Goal: Check status: Check status

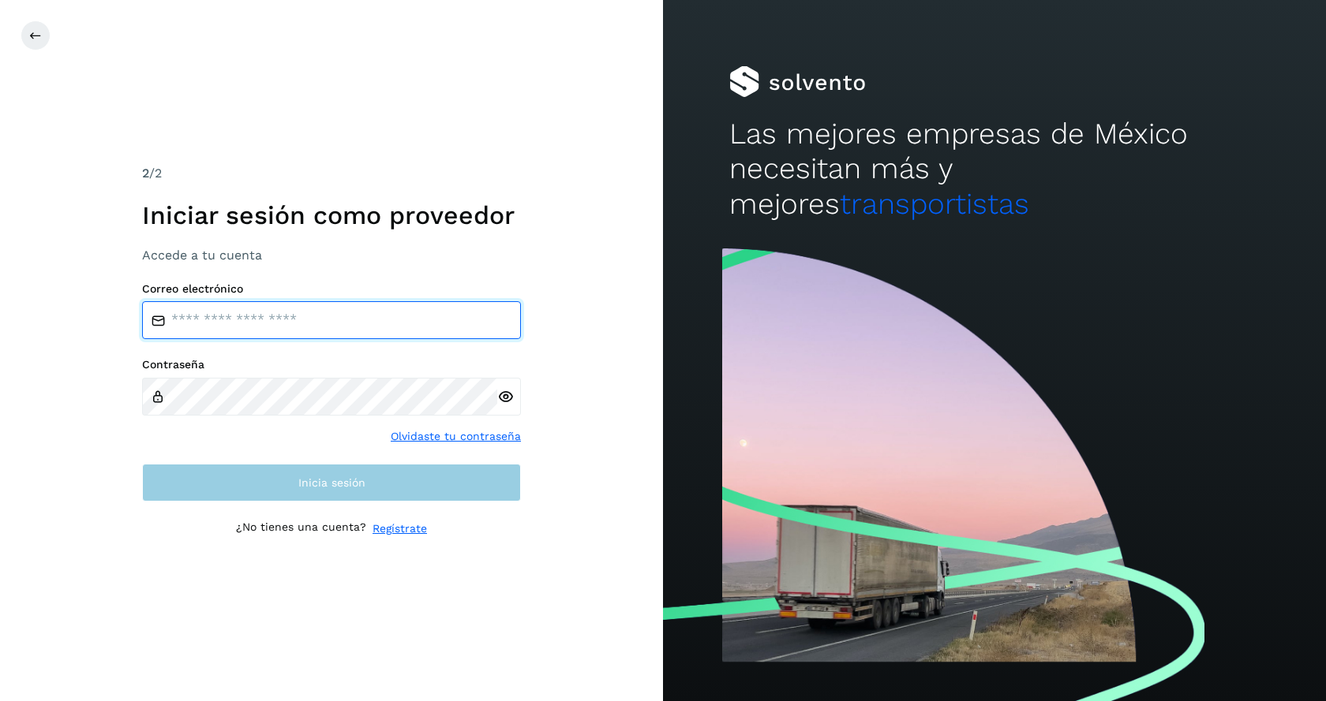
type input "**********"
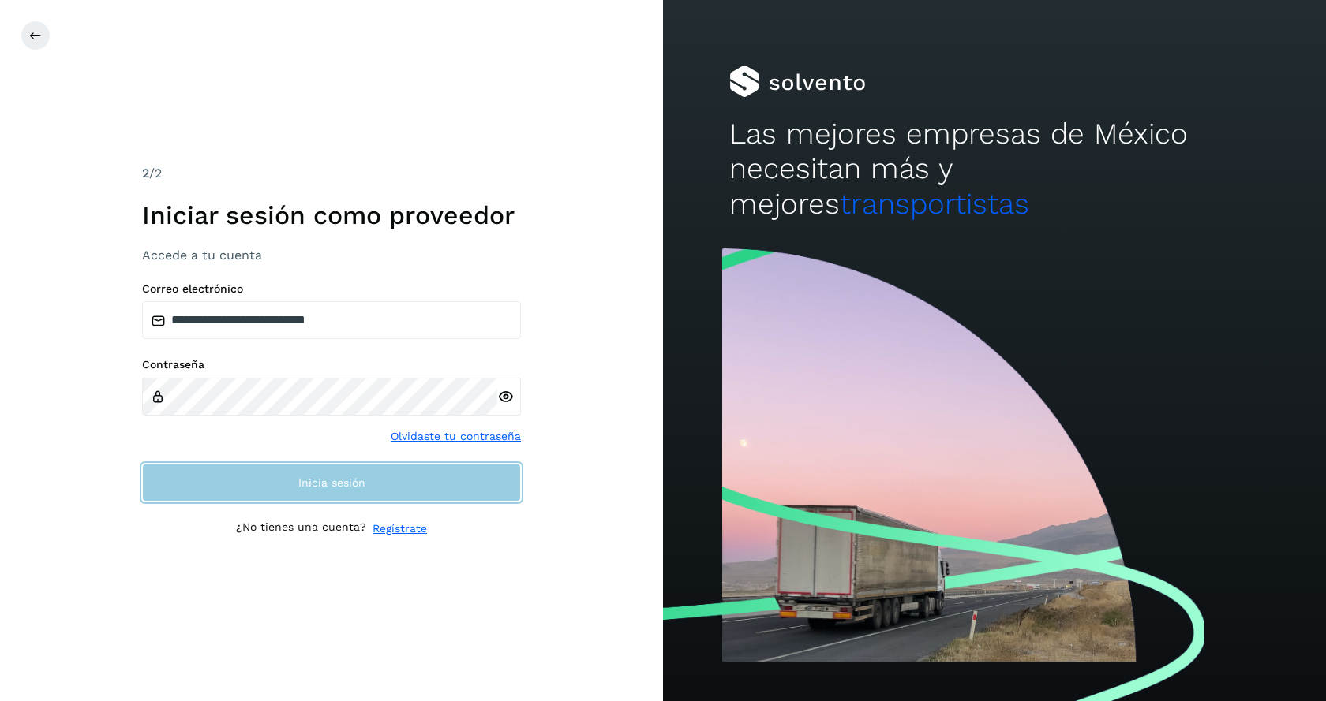
click at [343, 491] on button "Inicia sesión" at bounding box center [331, 483] width 379 height 38
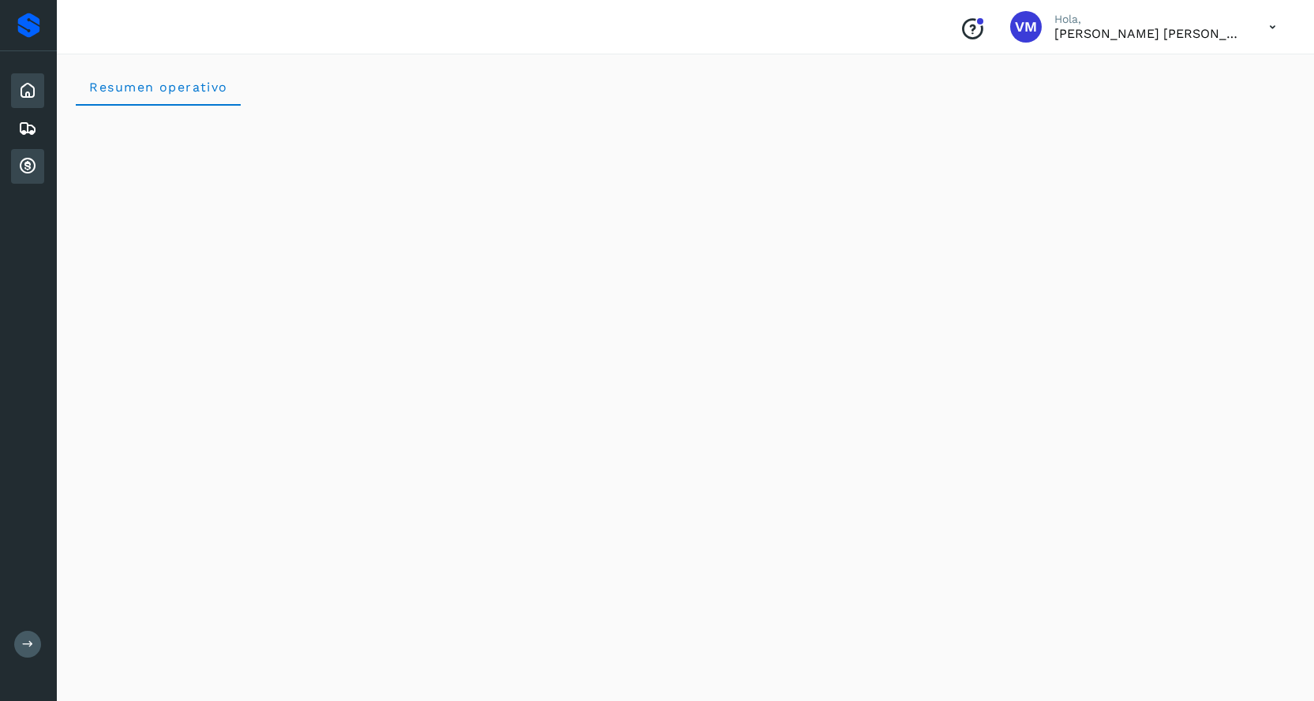
click at [28, 163] on icon at bounding box center [27, 166] width 19 height 19
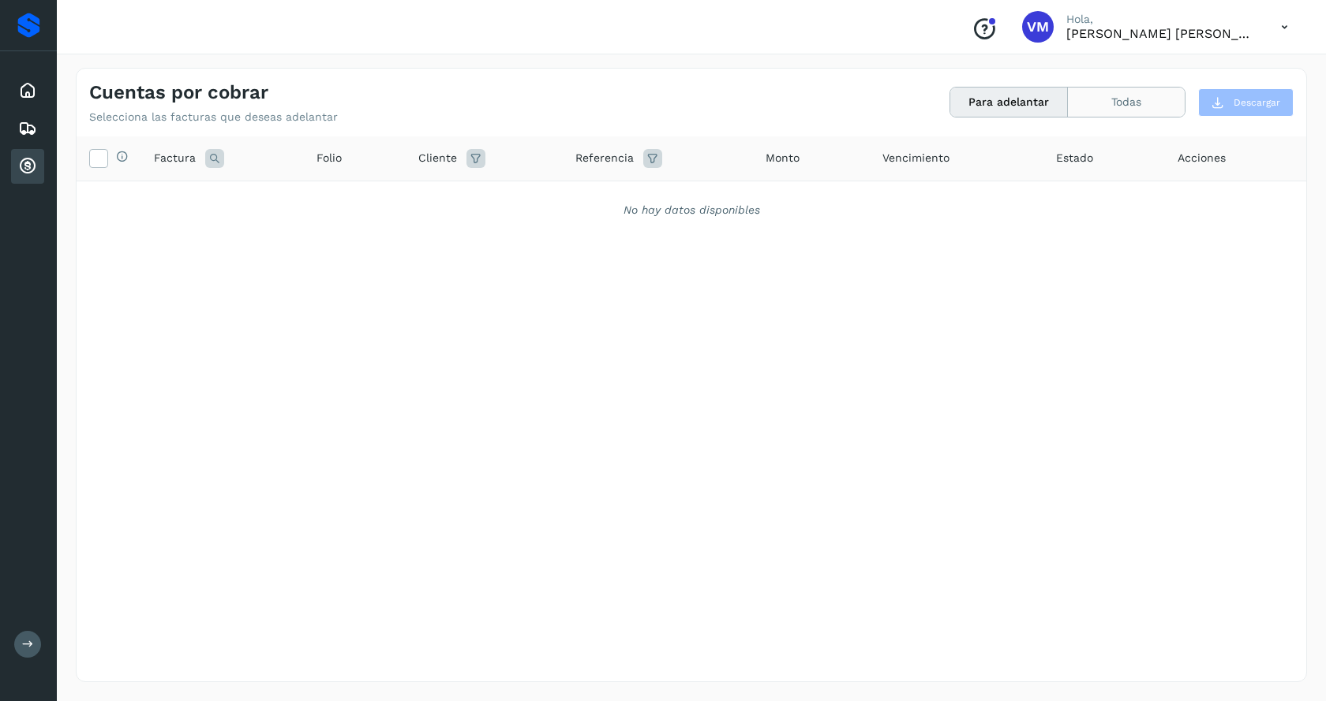
click at [1125, 97] on button "Todas" at bounding box center [1126, 102] width 117 height 29
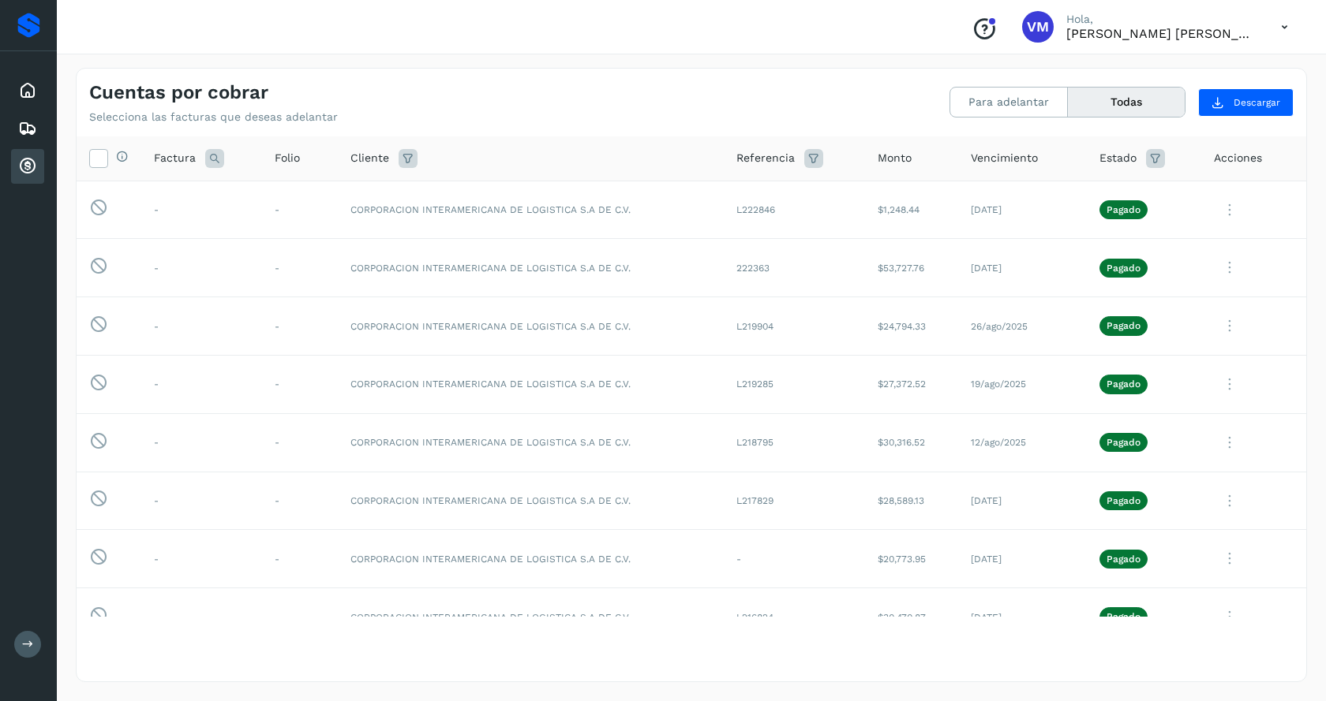
click at [804, 159] on icon at bounding box center [813, 158] width 19 height 19
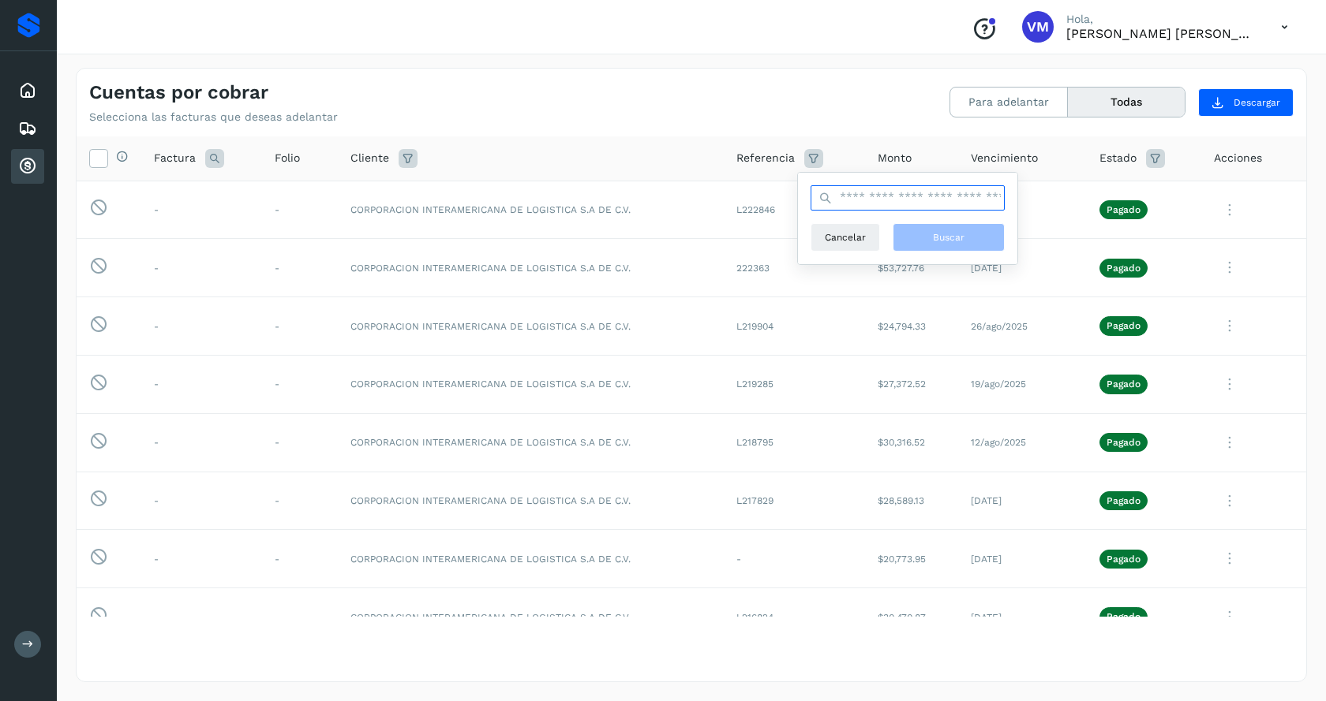
click at [874, 196] on input "text" at bounding box center [907, 197] width 194 height 25
type input "******"
click at [943, 239] on span "Buscar" at bounding box center [949, 237] width 32 height 14
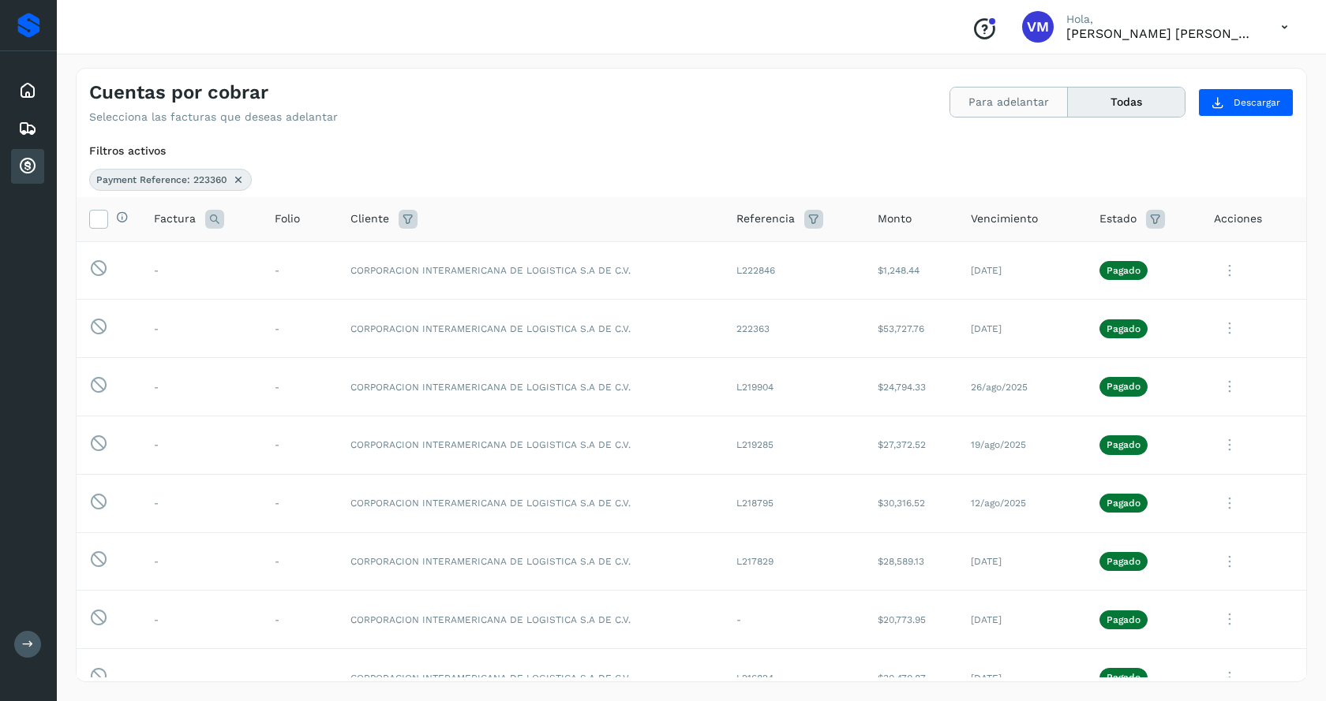
click at [1025, 99] on button "Para adelantar" at bounding box center [1009, 102] width 118 height 29
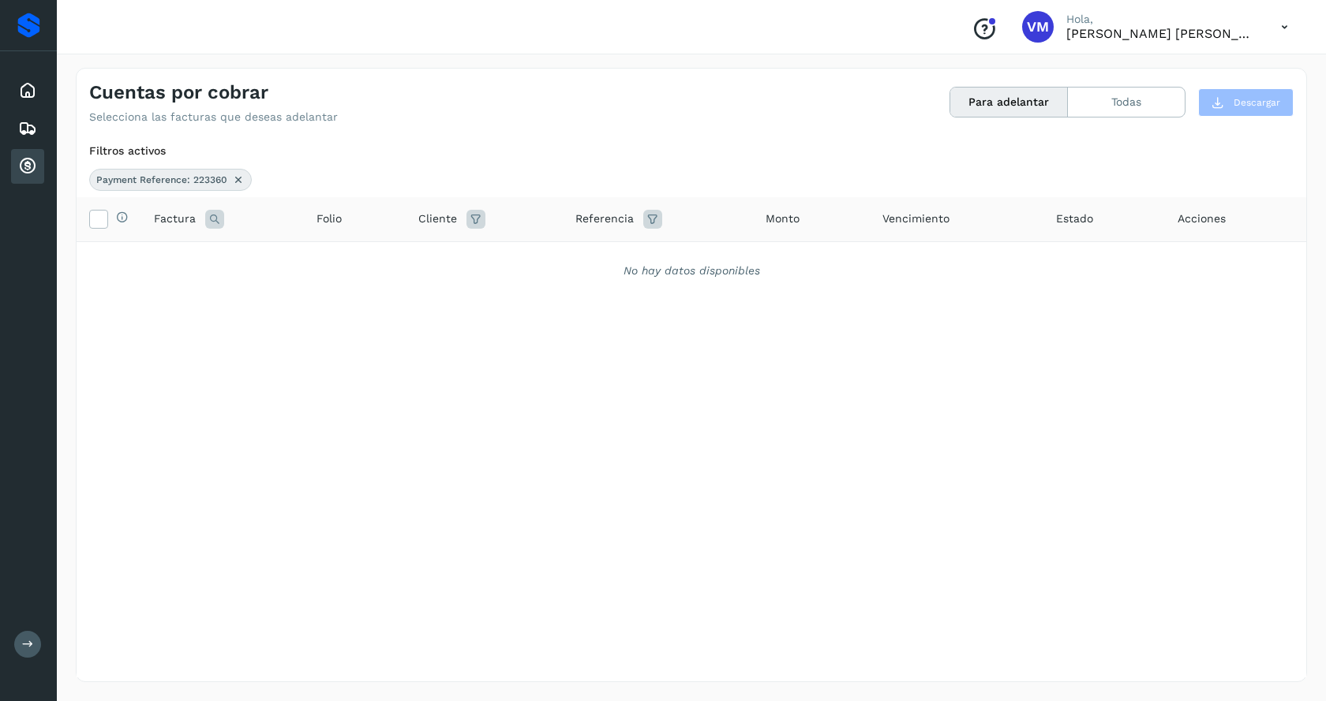
click at [212, 216] on icon at bounding box center [214, 219] width 19 height 19
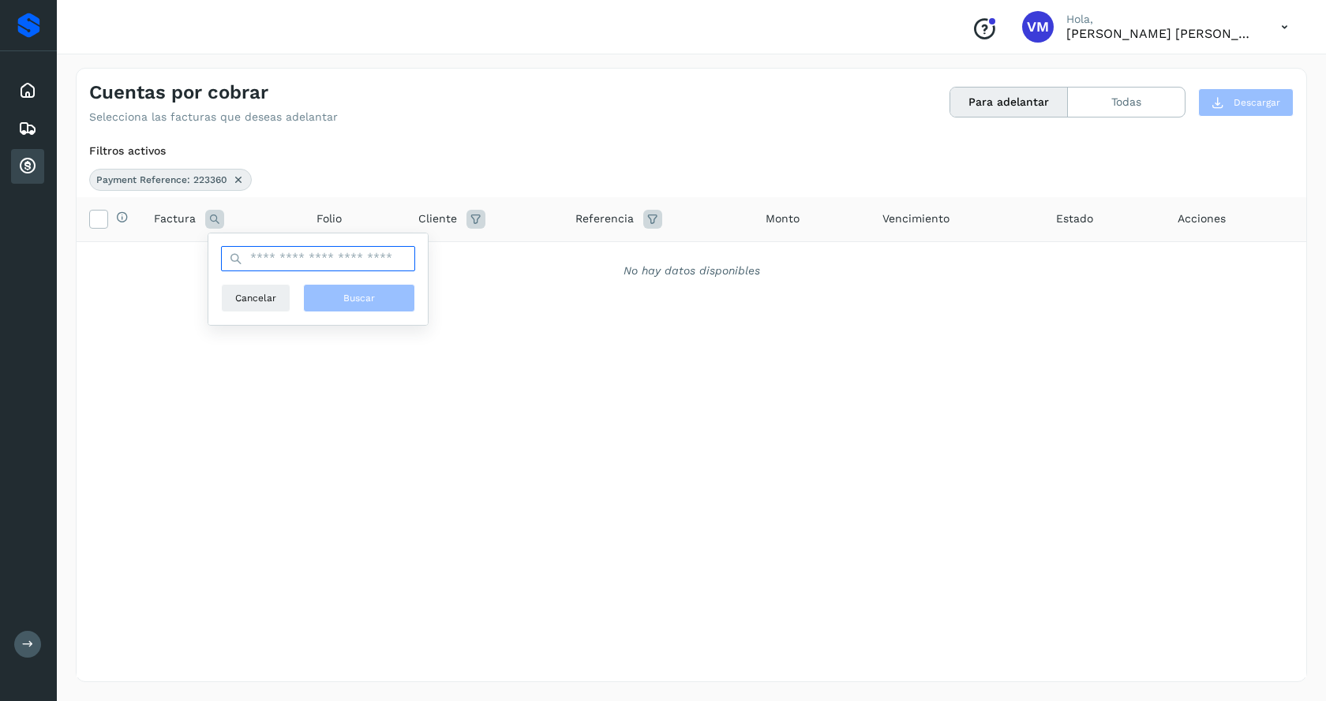
click at [308, 264] on input "text" at bounding box center [318, 258] width 194 height 25
click at [307, 257] on input "text" at bounding box center [318, 258] width 194 height 25
type input "******"
click at [370, 296] on span "Buscar" at bounding box center [359, 298] width 32 height 14
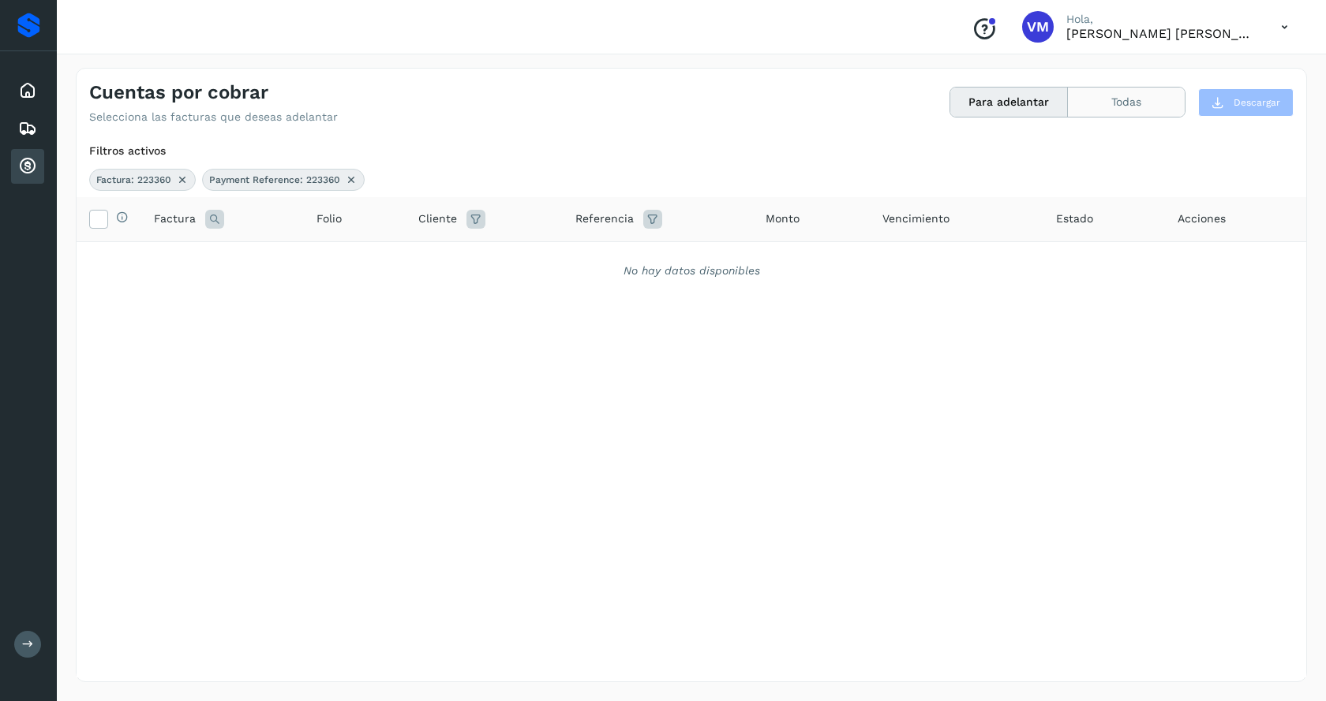
click at [1121, 96] on button "Todas" at bounding box center [1126, 102] width 117 height 29
click at [347, 178] on icon at bounding box center [351, 180] width 13 height 13
